Goal: Task Accomplishment & Management: Use online tool/utility

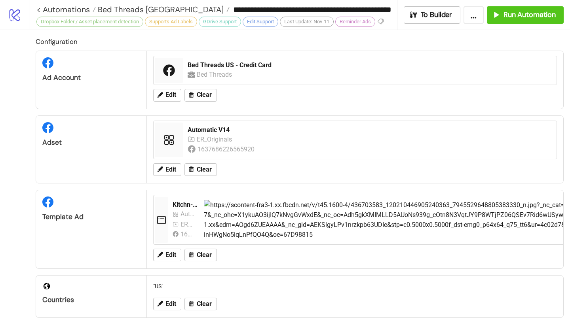
click at [77, 11] on link "< Automations" at bounding box center [65, 10] width 59 height 8
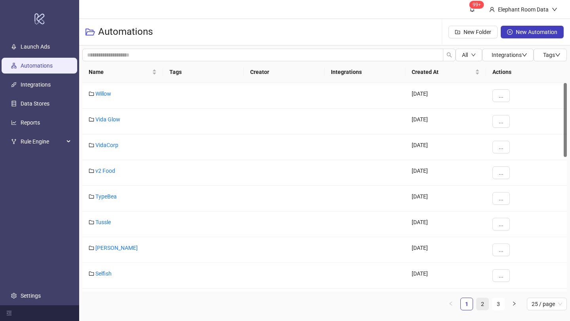
click at [482, 302] on link "2" at bounding box center [482, 304] width 12 height 12
click at [120, 277] on div "Bed Threads" at bounding box center [122, 276] width 81 height 26
click at [121, 275] on link "Bed Threads" at bounding box center [110, 274] width 31 height 6
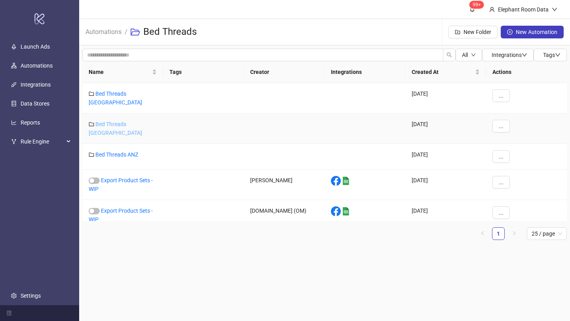
click at [131, 121] on link "Bed Threads [GEOGRAPHIC_DATA]" at bounding box center [115, 128] width 53 height 15
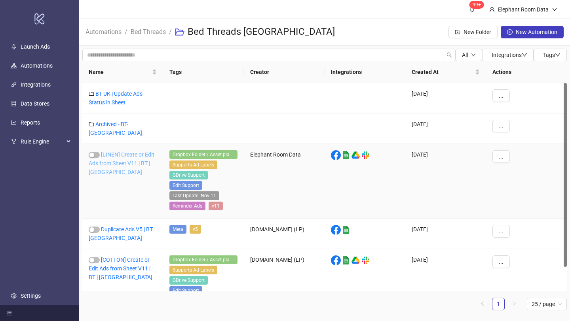
click at [142, 155] on link "[LINEN] Create or Edit Ads from Sheet V11 | BT | [GEOGRAPHIC_DATA]" at bounding box center [122, 164] width 66 height 24
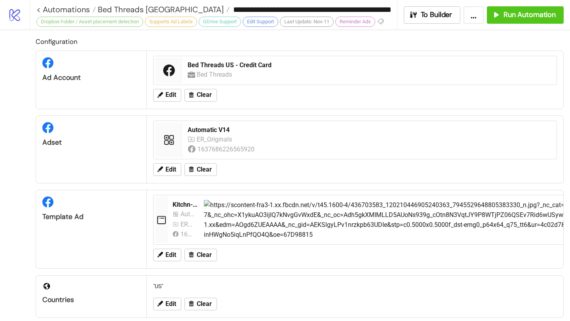
type input "**********"
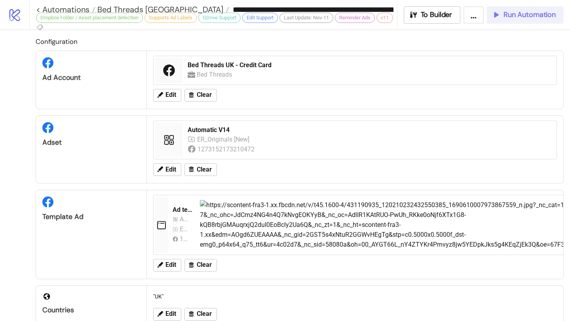
click at [513, 16] on span "Run Automation" at bounding box center [529, 14] width 52 height 9
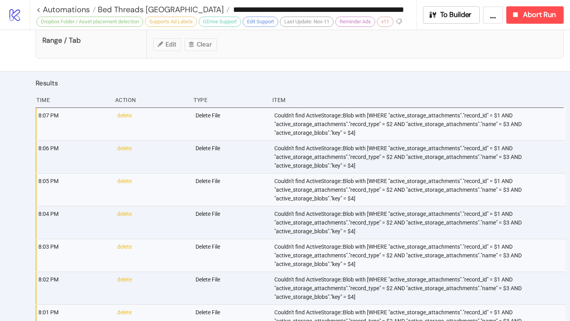
scroll to position [575, 0]
